Goal: Task Accomplishment & Management: Complete application form

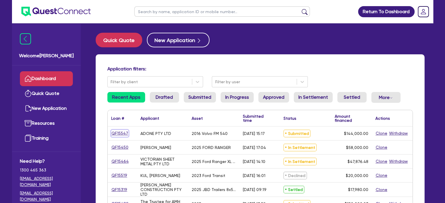
click at [116, 130] on link "QF15547" at bounding box center [119, 133] width 17 height 7
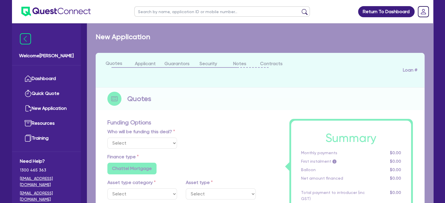
select select "Quest Finance - Own Book"
select select "PRIMARY_ASSETS"
type input "2016"
type input "160,000"
type input "16,000"
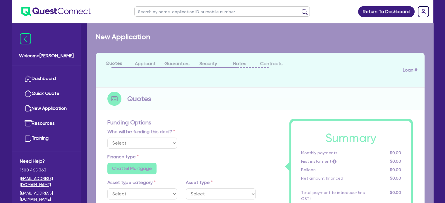
type input "5"
type input "7,200"
type input "17.95"
type input "990"
select select "HEAVY_TRUCKS"
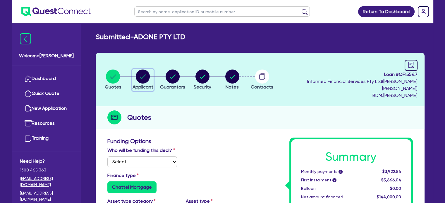
click at [139, 73] on circle "button" at bounding box center [143, 77] width 14 height 14
select select "COMPANY"
select select "TRANSPORT_WAREHOUSING"
select select "PASSENGERS_FREIGHT_TRANSPORT"
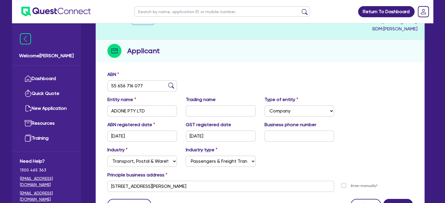
scroll to position [52, 0]
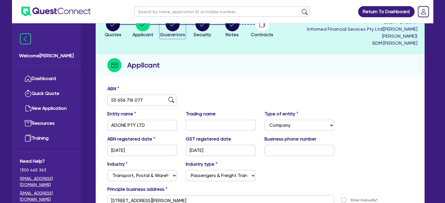
click at [177, 26] on circle "button" at bounding box center [173, 24] width 14 height 14
select select "MR"
select select "VIC"
select select "MARRIED"
select select "TRUCK"
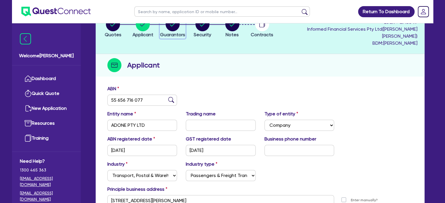
select select "CREDIT_CARD"
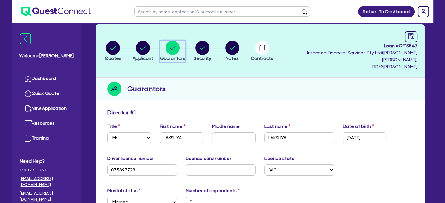
scroll to position [28, 0]
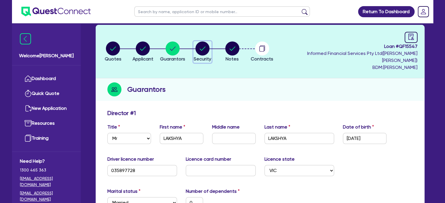
click at [210, 46] on circle "button" at bounding box center [203, 49] width 14 height 14
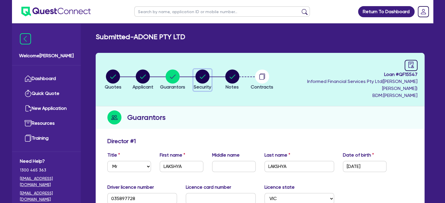
select select "PRIMARY_ASSETS"
select select "HEAVY_TRUCKS"
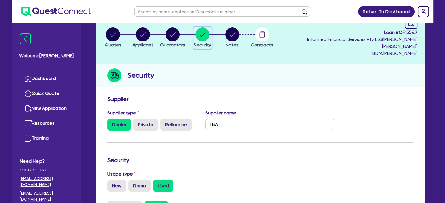
scroll to position [38, 0]
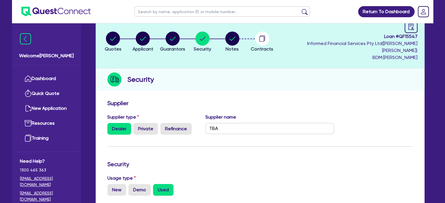
click at [244, 21] on ul at bounding box center [222, 11] width 187 height 23
click at [239, 34] on circle "button" at bounding box center [232, 39] width 14 height 14
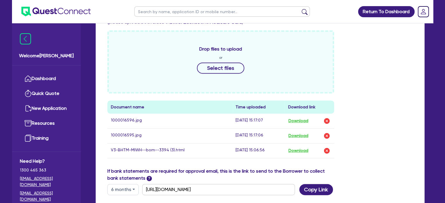
scroll to position [219, 0]
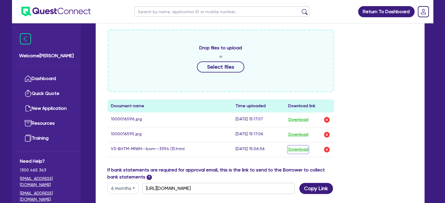
click at [303, 146] on button "Download" at bounding box center [298, 150] width 20 height 8
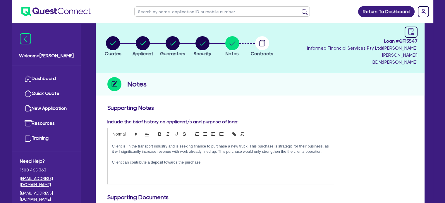
scroll to position [24, 0]
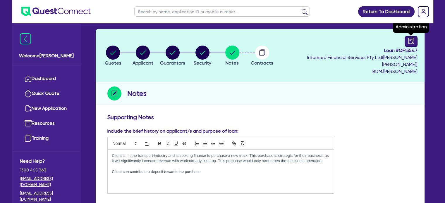
click at [409, 42] on icon "audit" at bounding box center [411, 41] width 6 height 6
select select "SUBMITTED_NEW"
select select "Quest Finance - Own Book"
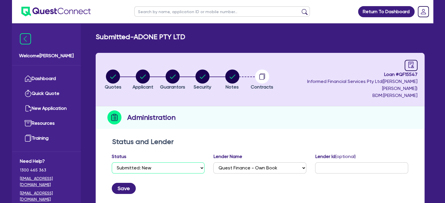
click at [153, 163] on select "Select Quoted Drafted: New Drafted: Amended Submitted: New Submitted: Amended I…" at bounding box center [158, 168] width 93 height 11
select select "DRAFTED_NEW"
click at [112, 163] on select "Select Quoted Drafted: New Drafted: Amended Submitted: New Submitted: Amended I…" at bounding box center [158, 168] width 93 height 11
click at [124, 183] on button "Save" at bounding box center [124, 188] width 24 height 11
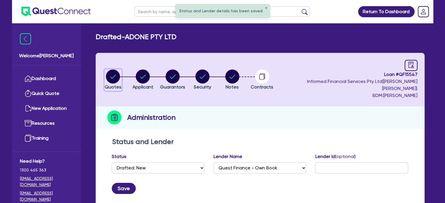
click at [112, 76] on circle "button" at bounding box center [113, 77] width 14 height 14
select select "Quest Finance - Own Book"
select select "PRIMARY_ASSETS"
select select "HEAVY_TRUCKS"
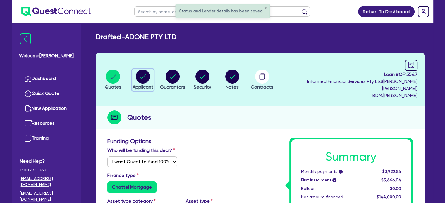
click at [149, 70] on circle "button" at bounding box center [143, 77] width 14 height 14
select select "COMPANY"
select select "TRANSPORT_WAREHOUSING"
select select "PASSENGERS_FREIGHT_TRANSPORT"
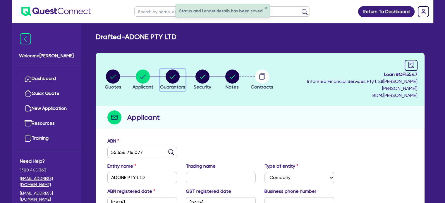
click at [176, 75] on icon "button" at bounding box center [173, 77] width 6 height 4
select select "MR"
select select "VIC"
select select "MARRIED"
select select "TRUCK"
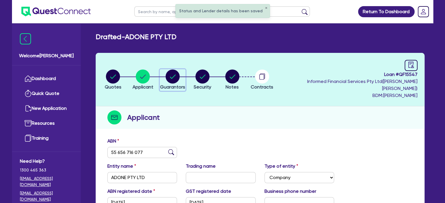
select select "CREDIT_CARD"
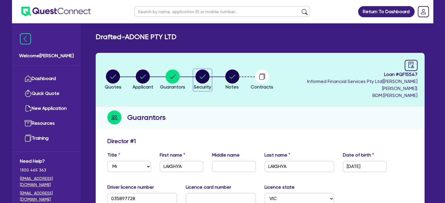
click at [209, 72] on circle "button" at bounding box center [203, 77] width 14 height 14
select select "PRIMARY_ASSETS"
select select "HEAVY_TRUCKS"
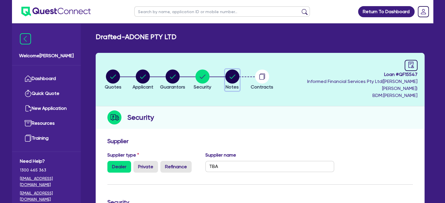
click at [239, 70] on circle "button" at bounding box center [232, 77] width 14 height 14
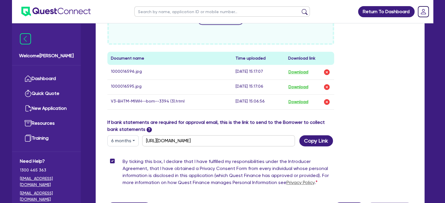
scroll to position [266, 0]
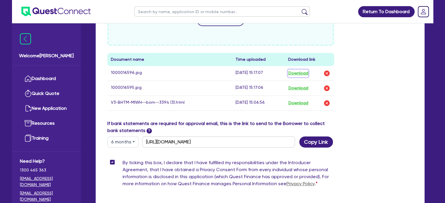
click at [300, 70] on button "Download" at bounding box center [298, 74] width 20 height 8
click at [49, 80] on link "Dashboard" at bounding box center [46, 78] width 53 height 15
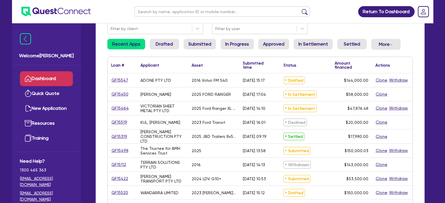
scroll to position [54, 0]
click at [356, 42] on link "Settled" at bounding box center [352, 44] width 29 height 11
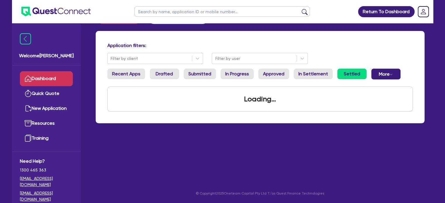
scroll to position [54, 0]
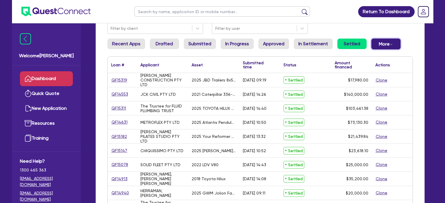
click at [378, 44] on button "More Withdrawn Declined" at bounding box center [386, 44] width 29 height 11
click at [360, 71] on link "Declined" at bounding box center [377, 67] width 44 height 11
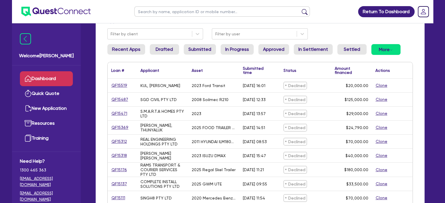
scroll to position [62, 0]
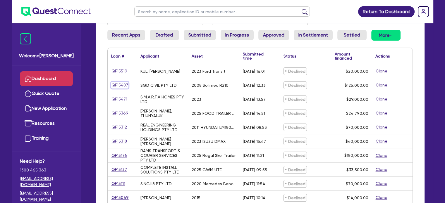
click at [119, 83] on link "QF15487" at bounding box center [119, 85] width 17 height 7
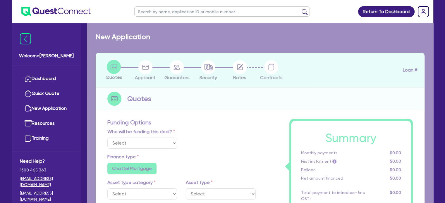
select select "Quest Finance - Own Book"
select select "PRIMARY_ASSETS"
type input "2008"
radio input "false"
radio input "true"
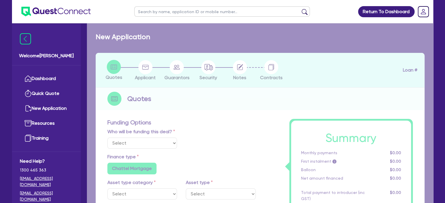
radio input "true"
type input "125,000"
type input "10"
type input "12,500"
type input "17.95"
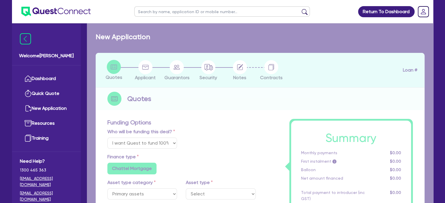
select select "CONSTRUCTION_AND_EARTHMOVING_EQUIPMENT"
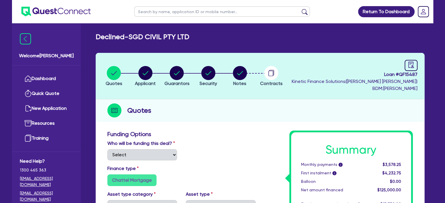
click at [251, 66] on li "Notes" at bounding box center [240, 76] width 32 height 20
click at [244, 69] on circle "button" at bounding box center [240, 73] width 14 height 14
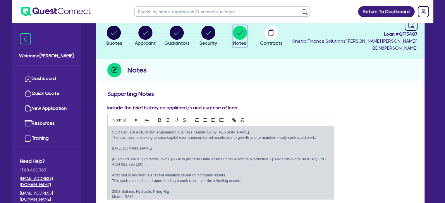
scroll to position [12, 0]
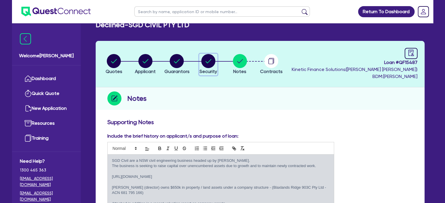
click at [209, 58] on circle "button" at bounding box center [208, 61] width 14 height 14
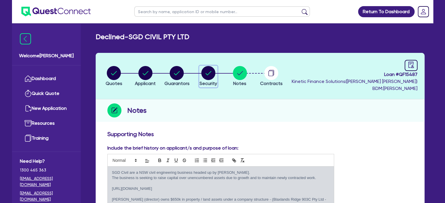
select select "PRIMARY_ASSETS"
select select "CONSTRUCTION_AND_EARTHMOVING_EQUIPMENT"
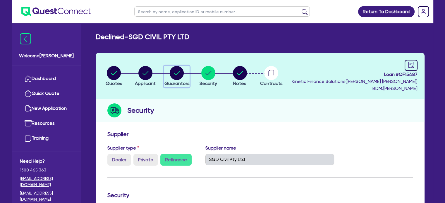
click at [175, 74] on icon "button" at bounding box center [177, 73] width 6 height 4
select select "MR"
select select "[GEOGRAPHIC_DATA]"
select select "SINGLE"
select select "INVESTMENT_PROPERTY"
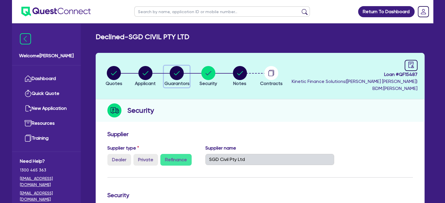
select select "EQUIPMENT"
select select "CASH"
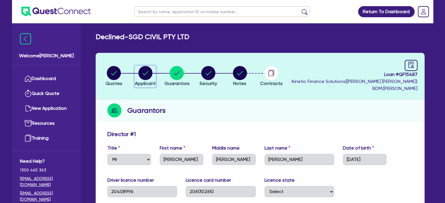
click at [143, 73] on icon "button" at bounding box center [146, 73] width 6 height 4
select select "COMPANY"
select select "BUILDING_CONSTRUCTION"
select select "BUSINESSES_INFRASTRUCTURE_PROJECT"
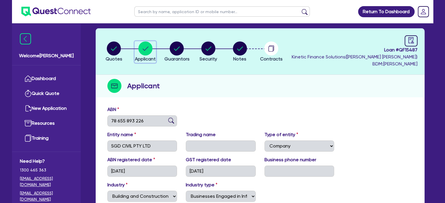
scroll to position [25, 0]
click at [111, 46] on circle "button" at bounding box center [114, 49] width 14 height 14
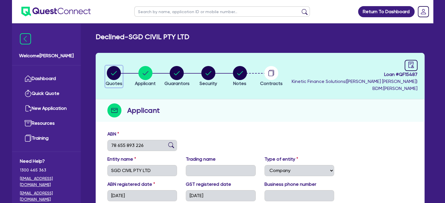
select select "Quest Finance - Own Book"
select select "PRIMARY_ASSETS"
select select "CONSTRUCTION_AND_EARTHMOVING_EQUIPMENT"
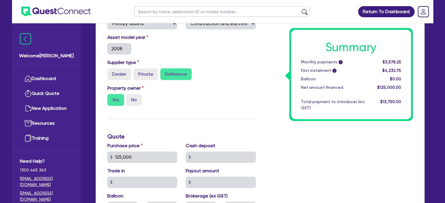
scroll to position [183, 0]
click at [53, 77] on link "Dashboard" at bounding box center [46, 78] width 53 height 15
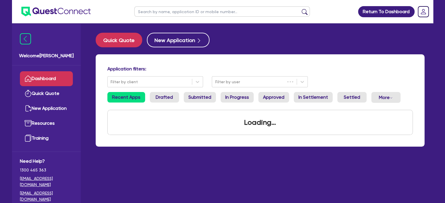
scroll to position [6, 0]
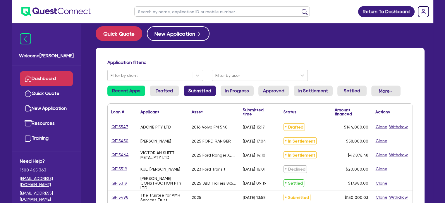
click at [203, 91] on link "Submitted" at bounding box center [200, 91] width 32 height 11
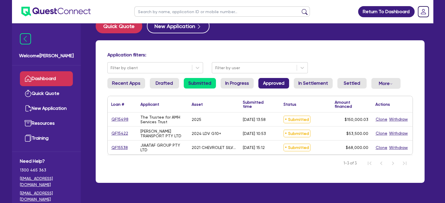
scroll to position [19, 0]
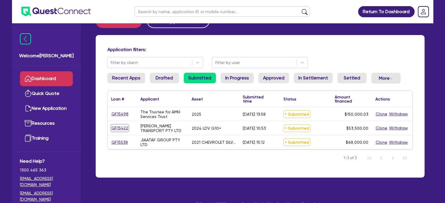
click at [120, 130] on link "QF15422" at bounding box center [119, 128] width 17 height 7
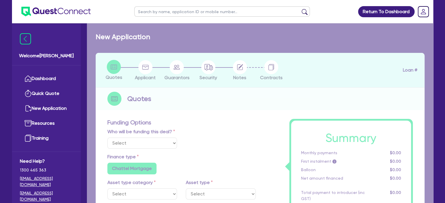
select select "Quest Finance - Own Book"
select select "CARS_AND_LIGHT_TRUCKS"
type input "2024"
radio input "false"
radio input "true"
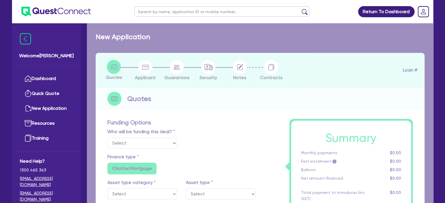
radio input "true"
type input "53,500"
type input "30"
type input "16,050"
type input "10"
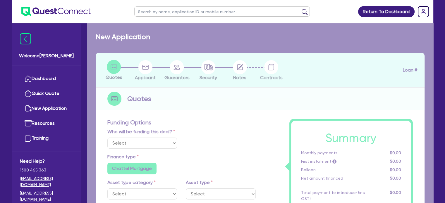
type input "5,350"
type input "17.95"
select select "VANS_AND_UTES"
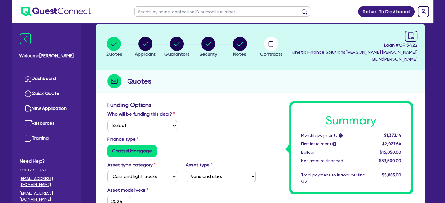
scroll to position [42, 0]
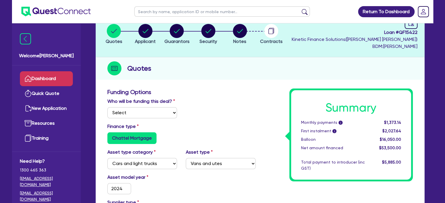
click at [45, 80] on link "Dashboard" at bounding box center [46, 78] width 53 height 15
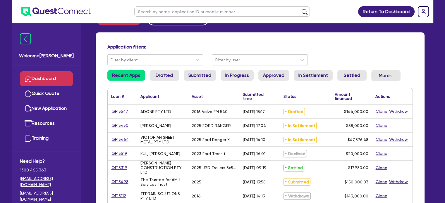
scroll to position [22, 0]
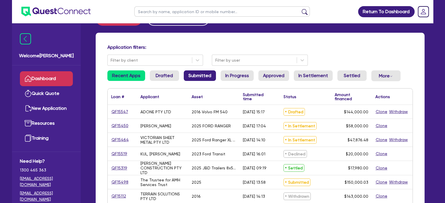
click at [189, 72] on link "Submitted" at bounding box center [200, 76] width 32 height 11
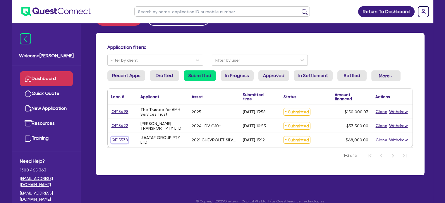
click at [118, 139] on link "QF15538" at bounding box center [119, 140] width 17 height 7
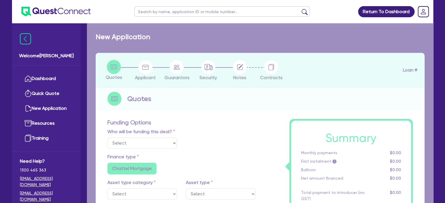
select select "Quest Finance - Own Book"
select select "CARS_AND_LIGHT_TRUCKS"
type input "2021"
type input "85,000"
type input "17,000"
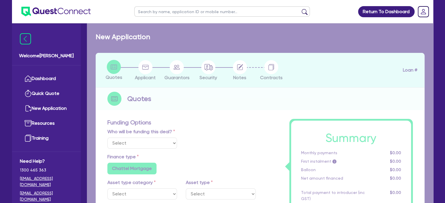
type input "10"
type input "6,800"
type input "17.95"
type input "990"
select select "VANS_AND_UTES"
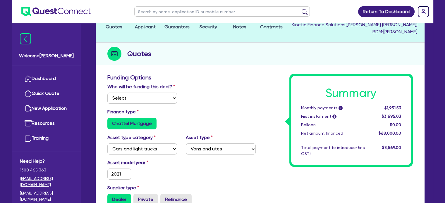
scroll to position [9, 0]
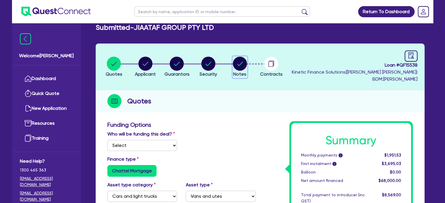
click at [240, 63] on circle "button" at bounding box center [240, 64] width 14 height 14
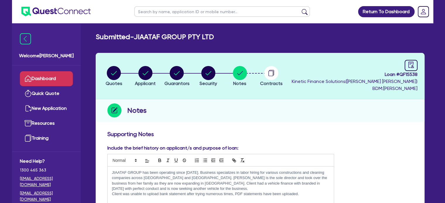
click at [33, 79] on link "Dashboard" at bounding box center [46, 78] width 53 height 15
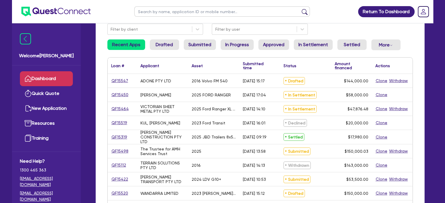
scroll to position [13, 0]
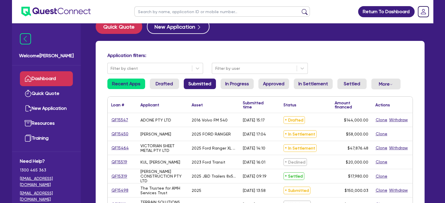
click at [202, 85] on link "Submitted" at bounding box center [200, 84] width 32 height 11
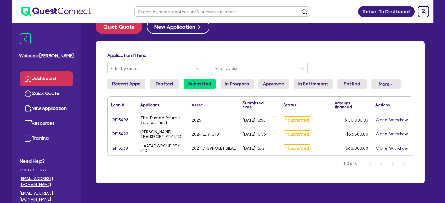
click at [340, 137] on div "$53,500.00" at bounding box center [351, 134] width 41 height 14
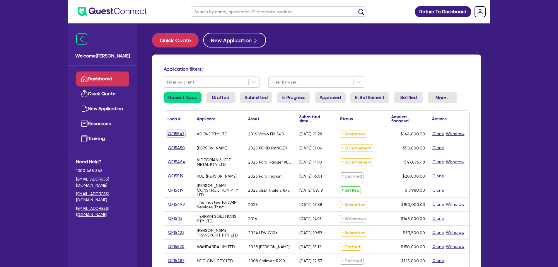
click at [177, 131] on link "QF15547" at bounding box center [175, 133] width 17 height 7
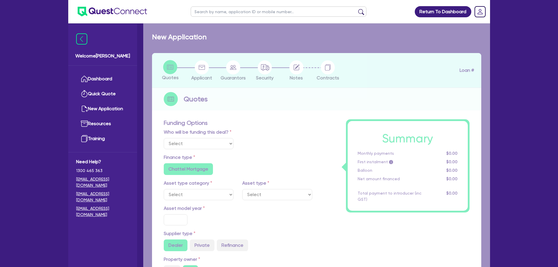
select select "Quest Finance - Own Book"
select select "PRIMARY_ASSETS"
type input "2016"
type input "160,000"
type input "16,000"
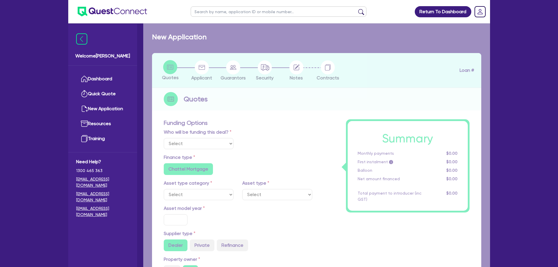
type input "5"
type input "7,200"
type input "17.95"
type input "990"
select select "HEAVY_TRUCKS"
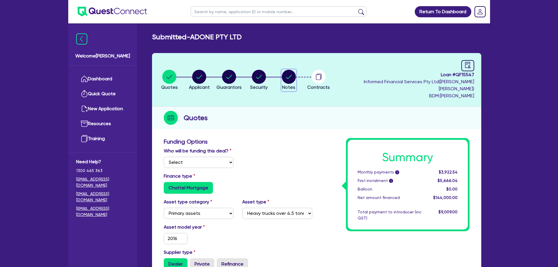
click at [296, 76] on circle "button" at bounding box center [289, 77] width 14 height 14
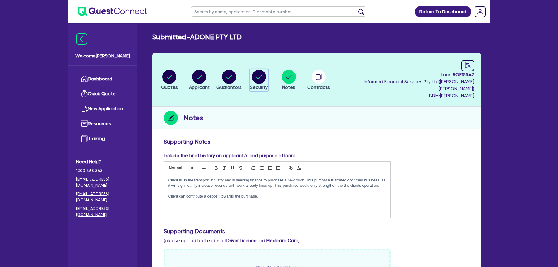
click at [266, 78] on circle "button" at bounding box center [259, 77] width 14 height 14
select select "PRIMARY_ASSETS"
select select "HEAVY_TRUCKS"
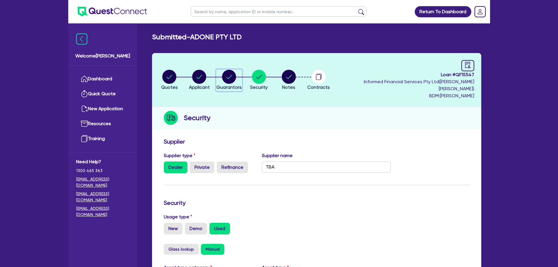
click at [234, 76] on circle "button" at bounding box center [229, 77] width 14 height 14
select select "MR"
select select "VIC"
select select "MARRIED"
select select "TRUCK"
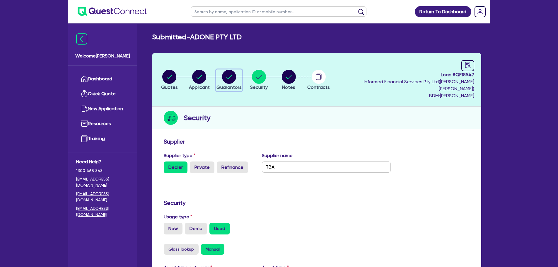
select select "CREDIT_CARD"
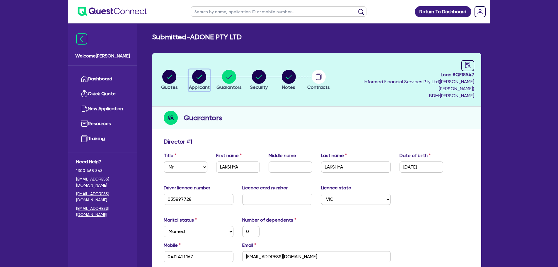
click at [192, 79] on div "button" at bounding box center [199, 77] width 21 height 14
select select "COMPANY"
select select "TRANSPORT_WAREHOUSING"
select select "PASSENGERS_FREIGHT_TRANSPORT"
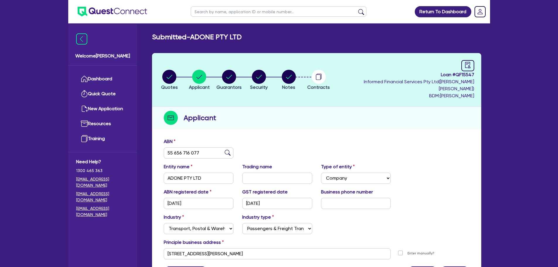
click at [287, 82] on li "Notes" at bounding box center [289, 79] width 30 height 20
click at [296, 77] on circle "button" at bounding box center [289, 77] width 14 height 14
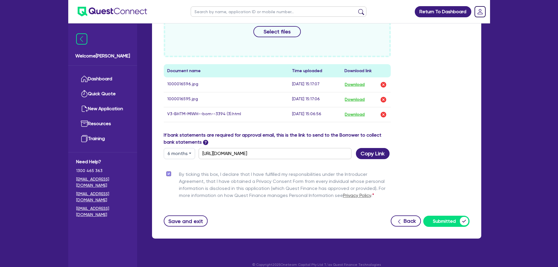
scroll to position [255, 0]
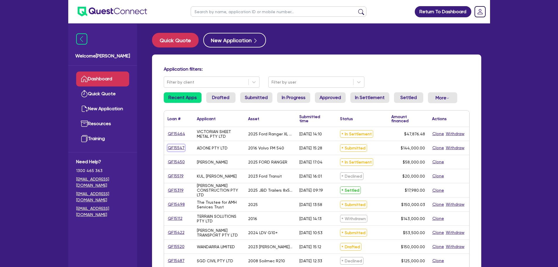
click at [180, 149] on link "QF15547" at bounding box center [175, 147] width 17 height 7
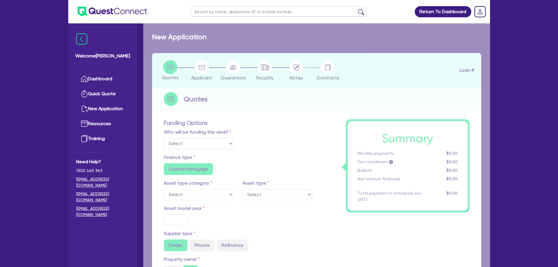
select select "Quest Finance - Own Book"
select select "PRIMARY_ASSETS"
type input "2016"
type input "160,000"
type input "16,000"
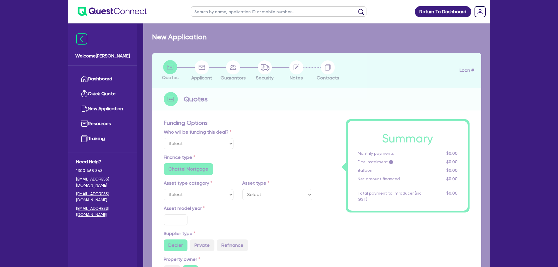
type input "5"
type input "7,200"
type input "17.95"
type input "990"
select select "HEAVY_TRUCKS"
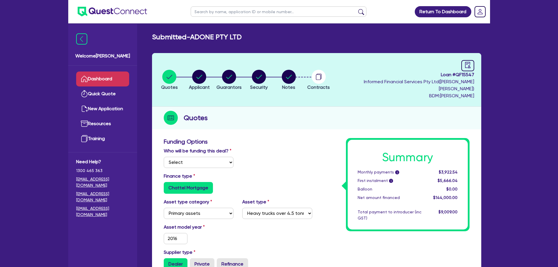
click at [124, 84] on link "Dashboard" at bounding box center [102, 78] width 53 height 15
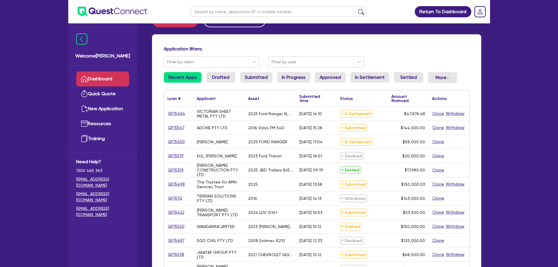
scroll to position [29, 0]
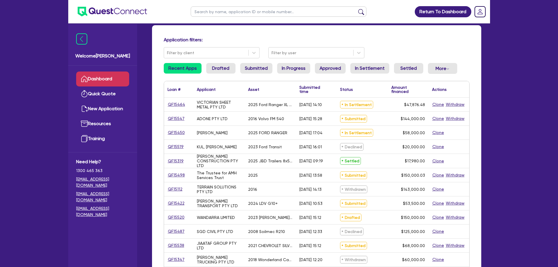
click at [184, 118] on div "QF15547" at bounding box center [178, 118] width 22 height 7
click at [179, 118] on link "QF15547" at bounding box center [175, 118] width 17 height 7
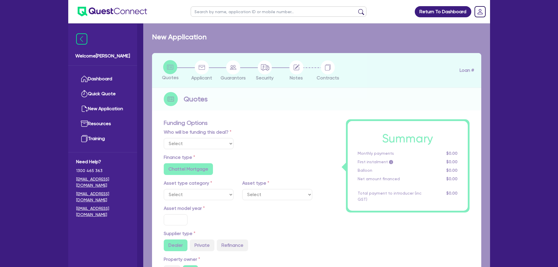
select select "Quest Finance - Own Book"
select select "PRIMARY_ASSETS"
type input "2016"
type input "160,000"
type input "16,000"
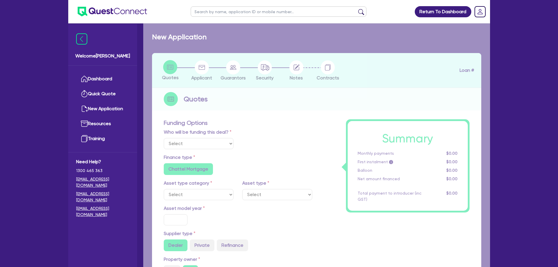
type input "5"
type input "7,200"
type input "17.95"
type input "990"
select select "HEAVY_TRUCKS"
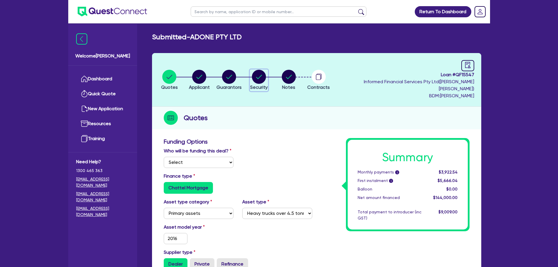
click at [263, 75] on icon "button" at bounding box center [259, 77] width 14 height 14
select select "PRIMARY_ASSETS"
select select "HEAVY_TRUCKS"
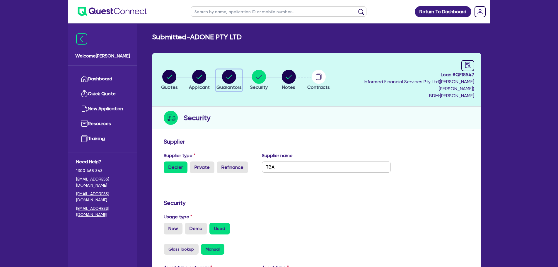
click at [234, 76] on circle "button" at bounding box center [229, 77] width 14 height 14
select select "MR"
select select "VIC"
select select "MARRIED"
select select "TRUCK"
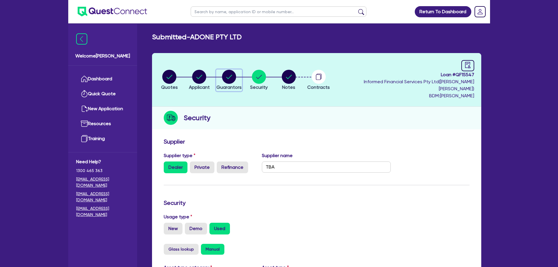
select select "CREDIT_CARD"
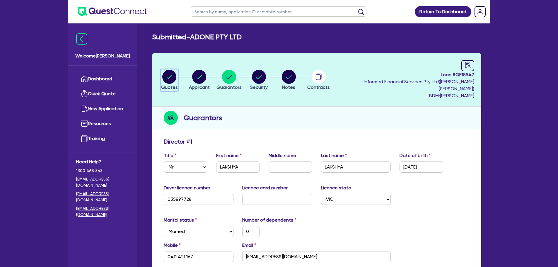
click at [173, 78] on circle "button" at bounding box center [169, 77] width 14 height 14
select select "Quest Finance - Own Book"
select select "PRIMARY_ASSETS"
select select "HEAVY_TRUCKS"
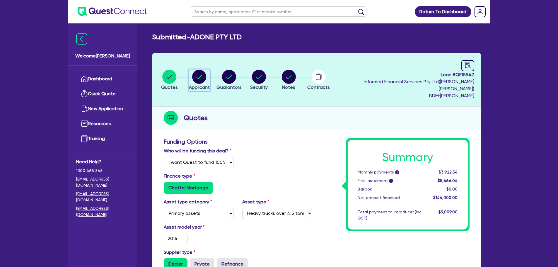
click at [201, 74] on circle "button" at bounding box center [199, 77] width 14 height 14
select select "COMPANY"
select select "TRANSPORT_WAREHOUSING"
select select "PASSENGERS_FREIGHT_TRANSPORT"
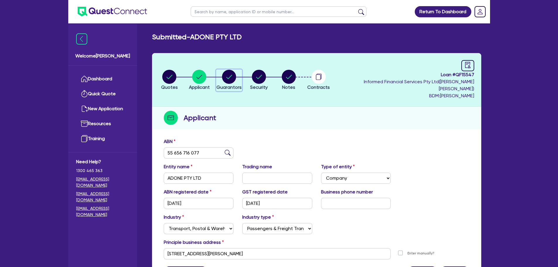
click at [235, 75] on circle "button" at bounding box center [229, 77] width 14 height 14
select select "MR"
select select "VIC"
select select "MARRIED"
select select "TRUCK"
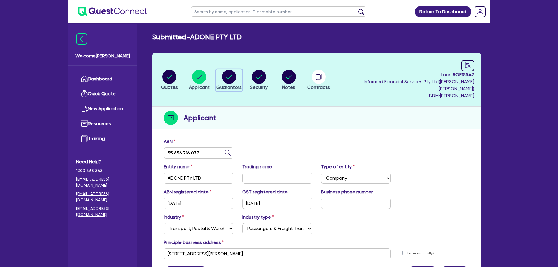
select select "CREDIT_CARD"
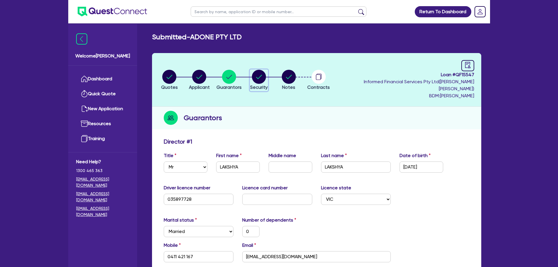
click at [268, 77] on div "button" at bounding box center [259, 77] width 18 height 14
select select "PRIMARY_ASSETS"
select select "HEAVY_TRUCKS"
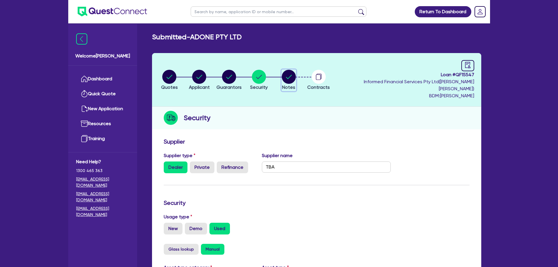
click at [296, 78] on circle "button" at bounding box center [289, 77] width 14 height 14
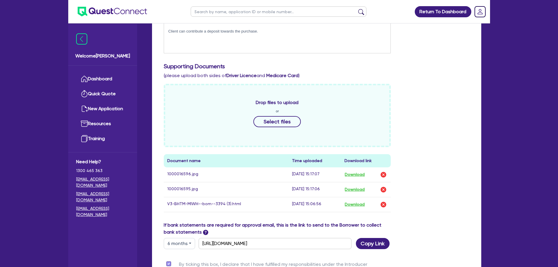
scroll to position [176, 0]
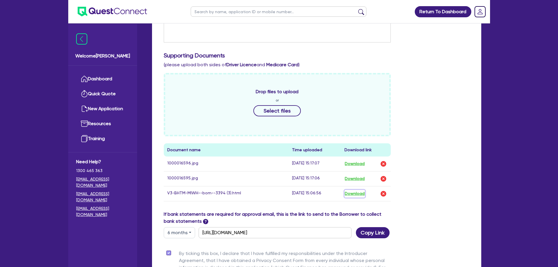
click at [350, 190] on button "Download" at bounding box center [354, 194] width 20 height 8
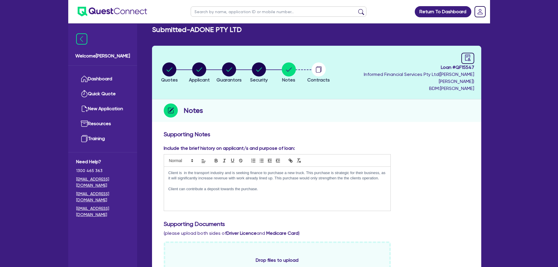
scroll to position [0, 0]
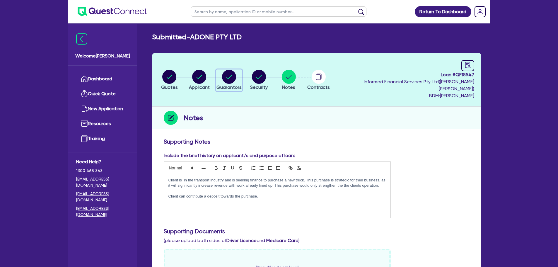
click at [232, 77] on circle "button" at bounding box center [229, 77] width 14 height 14
select select "MR"
select select "VIC"
select select "MARRIED"
select select "TRUCK"
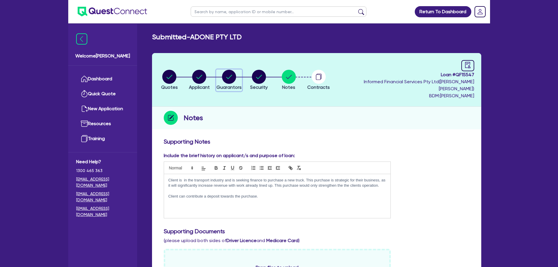
select select "CREDIT_CARD"
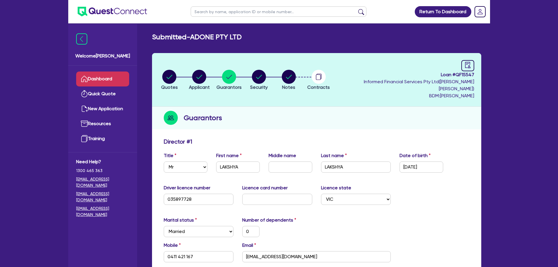
click at [106, 75] on link "Dashboard" at bounding box center [102, 78] width 53 height 15
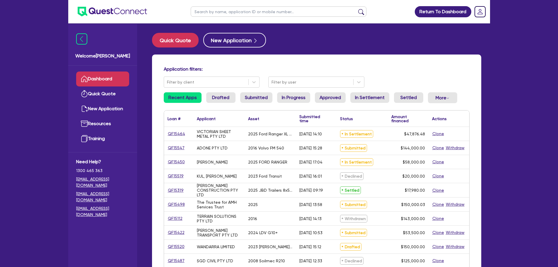
click at [100, 76] on link "Dashboard" at bounding box center [102, 78] width 53 height 15
click at [175, 148] on link "QF15547" at bounding box center [175, 147] width 17 height 7
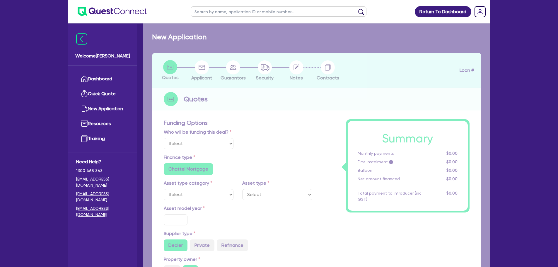
select select "Quest Finance - Own Book"
select select "PRIMARY_ASSETS"
type input "2016"
type input "160,000"
type input "16,000"
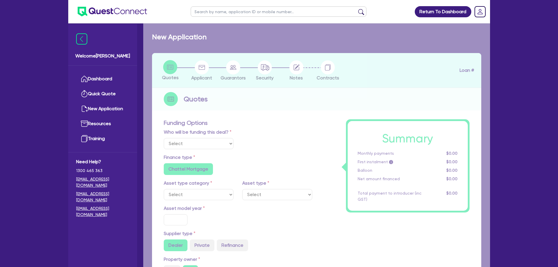
type input "5"
type input "7,200"
type input "17.95"
type input "990"
select select "HEAVY_TRUCKS"
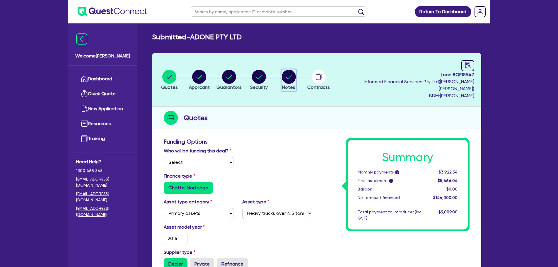
click at [295, 76] on circle "button" at bounding box center [289, 77] width 14 height 14
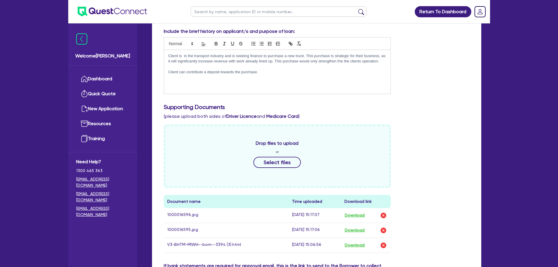
scroll to position [146, 0]
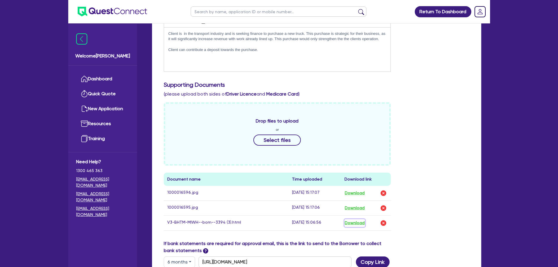
click at [356, 219] on button "Download" at bounding box center [354, 223] width 20 height 8
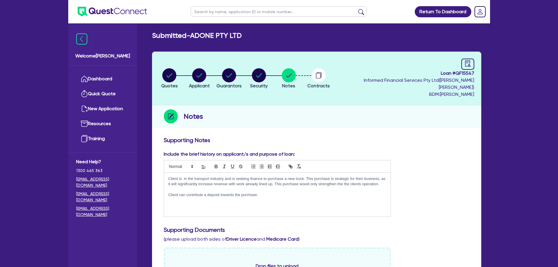
scroll to position [0, 0]
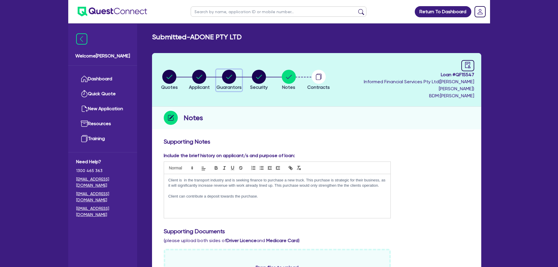
click at [233, 72] on circle "button" at bounding box center [229, 77] width 14 height 14
select select "MR"
select select "VIC"
select select "MARRIED"
select select "TRUCK"
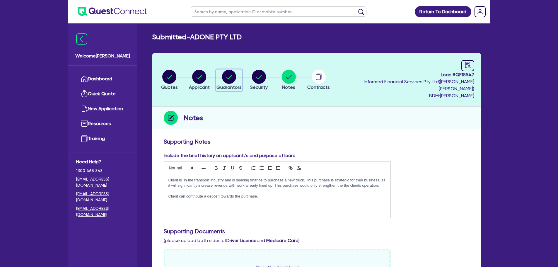
select select "CREDIT_CARD"
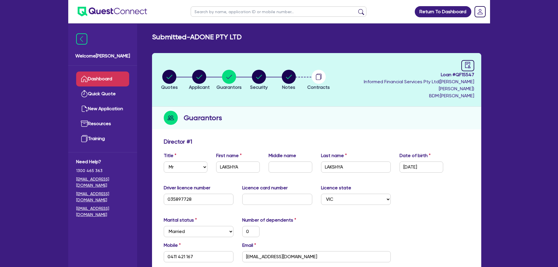
click at [97, 80] on link "Dashboard" at bounding box center [102, 78] width 53 height 15
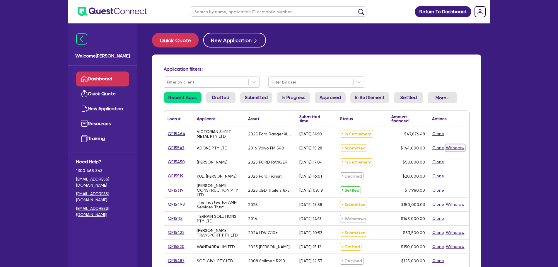
click at [456, 150] on button "Withdraw" at bounding box center [454, 147] width 19 height 7
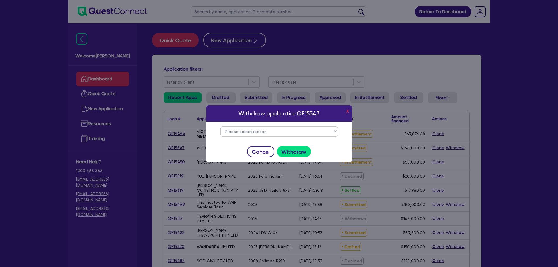
click at [297, 133] on select "Please select reason Change of mind Asset no longer available Alternative finan…" at bounding box center [279, 131] width 118 height 10
select select "34"
click at [220, 126] on select "Please select reason Change of mind Asset no longer available Alternative finan…" at bounding box center [279, 131] width 118 height 10
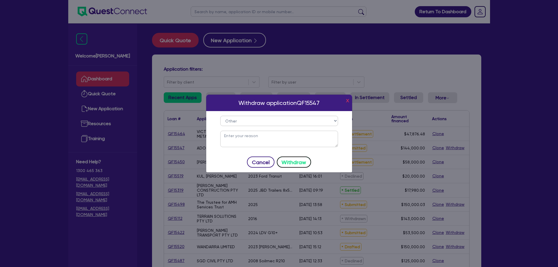
click at [290, 158] on button "Withdraw" at bounding box center [294, 161] width 34 height 11
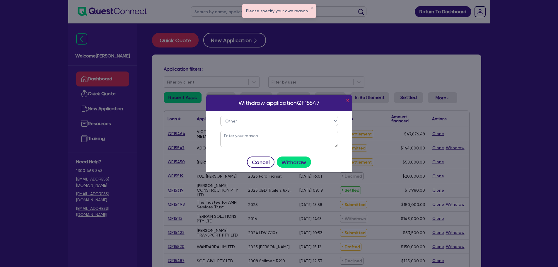
click at [287, 145] on textarea at bounding box center [279, 139] width 118 height 16
type textarea "Weak statements"
click at [284, 164] on button "Withdraw" at bounding box center [294, 161] width 34 height 11
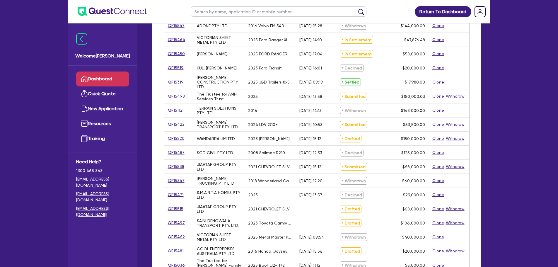
scroll to position [117, 0]
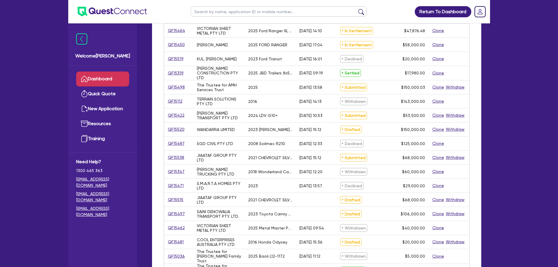
drag, startPoint x: 186, startPoint y: 159, endPoint x: 166, endPoint y: 158, distance: 20.5
click at [164, 158] on div "QF15538" at bounding box center [178, 157] width 29 height 14
drag, startPoint x: 179, startPoint y: 158, endPoint x: 180, endPoint y: 154, distance: 4.2
click at [183, 150] on div "QF15538" at bounding box center [178, 157] width 29 height 14
click at [179, 155] on link "QF15538" at bounding box center [175, 157] width 17 height 7
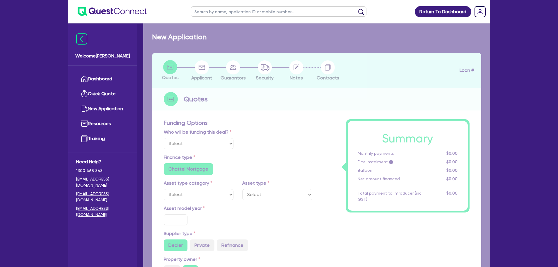
select select "Quest Finance - Own Book"
select select "CARS_AND_LIGHT_TRUCKS"
type input "2021"
type input "85,000"
type input "17,000"
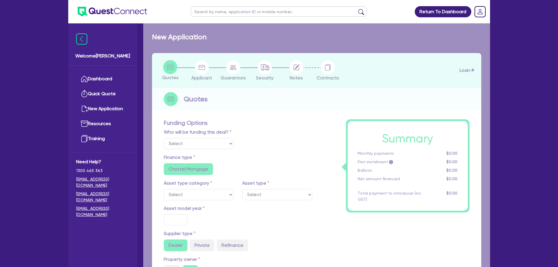
type input "10"
type input "6,800"
type input "17.95"
type input "990"
select select "VANS_AND_UTES"
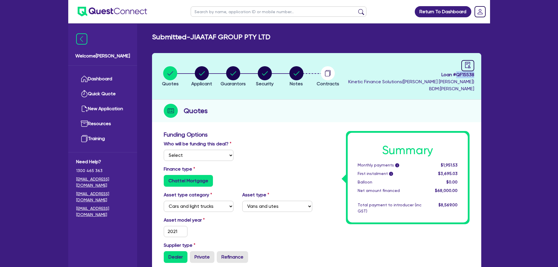
drag, startPoint x: 474, startPoint y: 77, endPoint x: 457, endPoint y: 76, distance: 16.7
click at [457, 76] on header "Quotes Applicant Guarantors Security Notes Contracts Loan # QF15538 Kinetic Fin…" at bounding box center [316, 76] width 329 height 47
copy span "QF15538"
click at [107, 74] on link "Dashboard" at bounding box center [102, 78] width 53 height 15
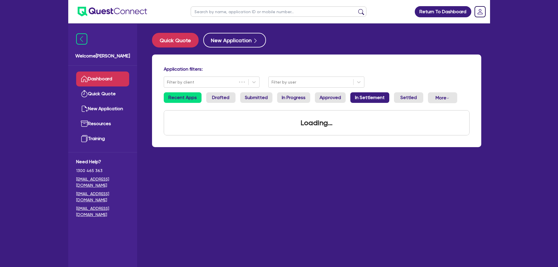
click at [358, 98] on link "In Settlement" at bounding box center [369, 97] width 39 height 11
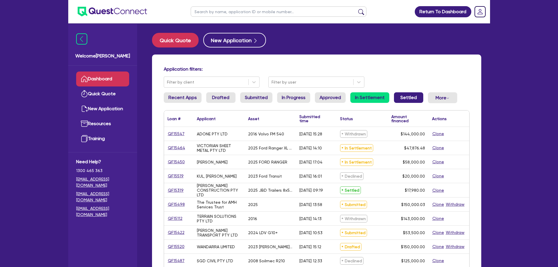
click at [398, 98] on link "Settled" at bounding box center [408, 97] width 29 height 11
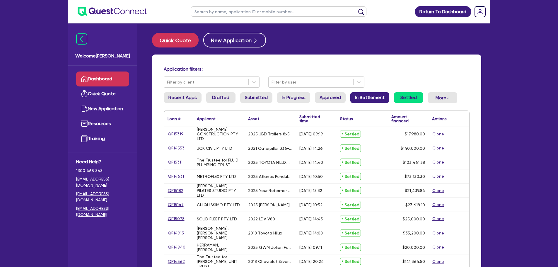
click at [373, 98] on link "In Settlement" at bounding box center [369, 97] width 39 height 11
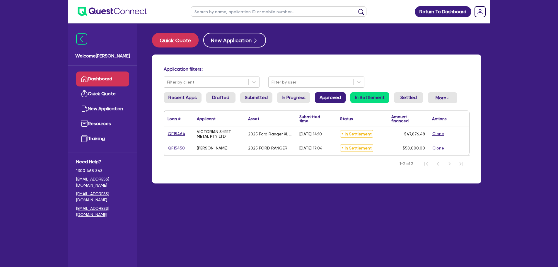
click at [339, 93] on link "Approved" at bounding box center [330, 97] width 31 height 11
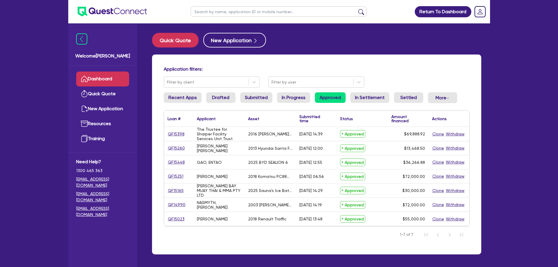
click at [436, 91] on div "Application filters: Filter by client Filter by user Recent Apps Drafted Submit…" at bounding box center [316, 154] width 329 height 200
click at [431, 95] on button "More Withdrawn Declined" at bounding box center [442, 97] width 29 height 11
click at [295, 98] on link "In Progress" at bounding box center [293, 97] width 33 height 11
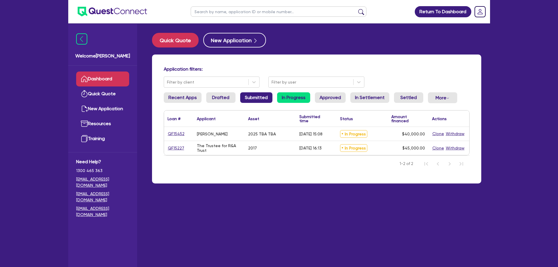
click at [247, 100] on link "Submitted" at bounding box center [256, 97] width 32 height 11
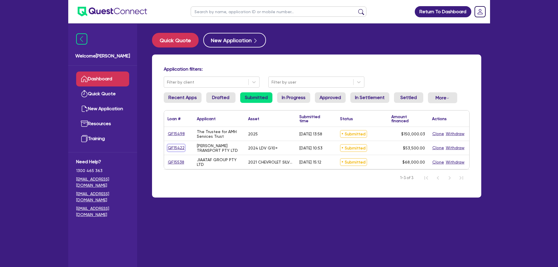
click at [175, 148] on link "QF15422" at bounding box center [175, 147] width 17 height 7
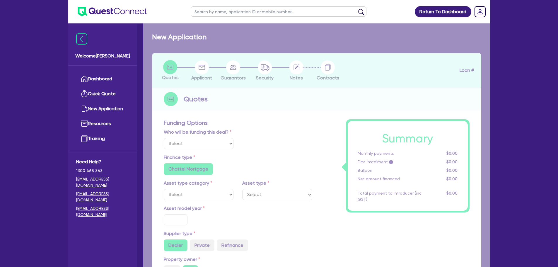
select select "Quest Finance - Own Book"
select select "CARS_AND_LIGHT_TRUCKS"
type input "2024"
radio input "false"
radio input "true"
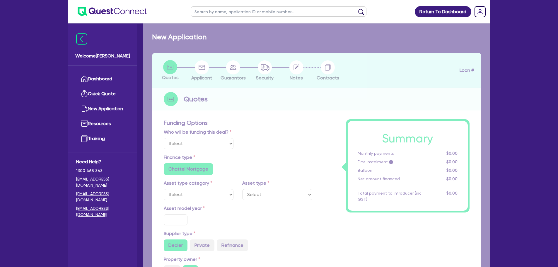
radio input "true"
type input "53,500"
type input "30"
type input "16,050"
type input "10"
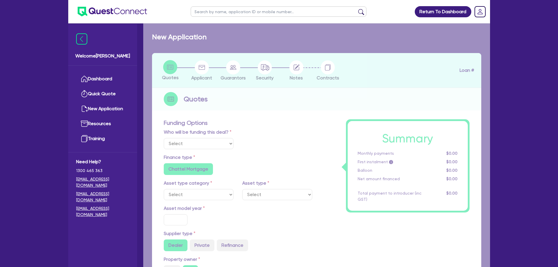
type input "5,350"
type input "17.95"
select select "VANS_AND_UTES"
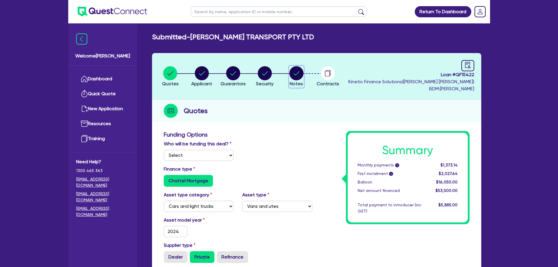
click at [298, 66] on circle "button" at bounding box center [296, 73] width 14 height 14
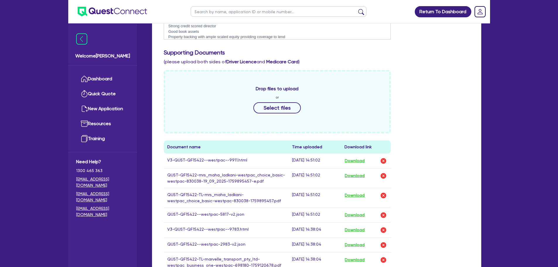
scroll to position [234, 0]
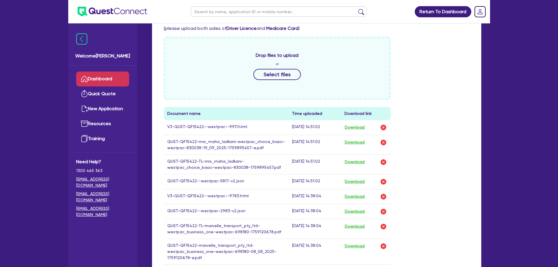
click at [118, 78] on link "Dashboard" at bounding box center [102, 78] width 53 height 15
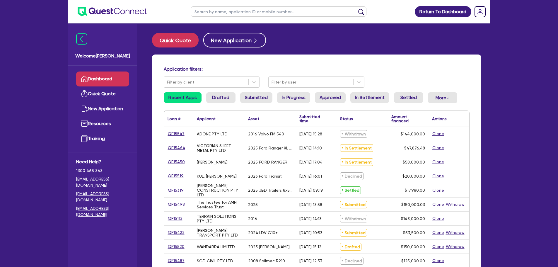
click at [107, 75] on link "Dashboard" at bounding box center [102, 78] width 53 height 15
